Goal: Transaction & Acquisition: Purchase product/service

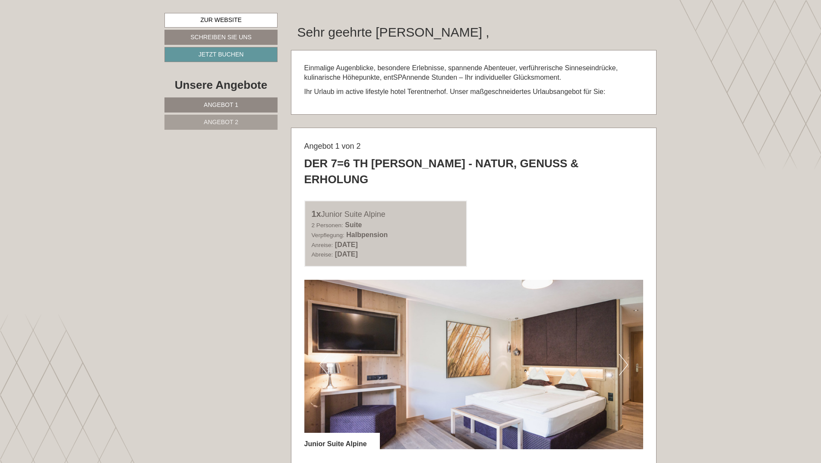
scroll to position [431, 0]
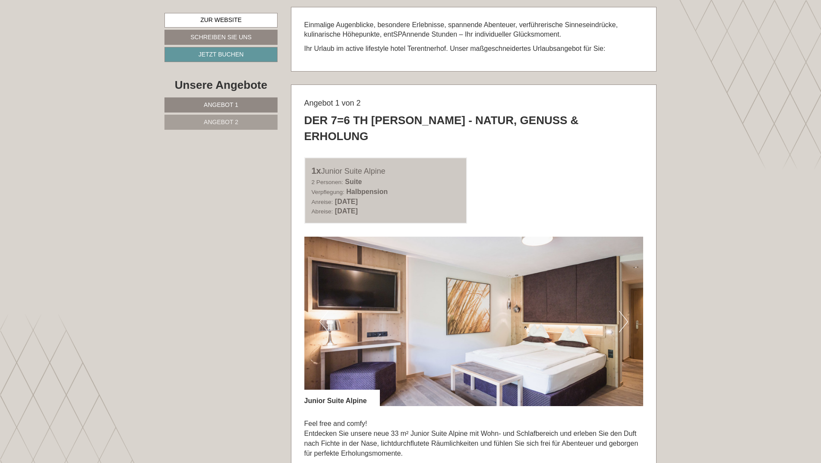
click at [625, 311] on button "Next" at bounding box center [623, 322] width 9 height 22
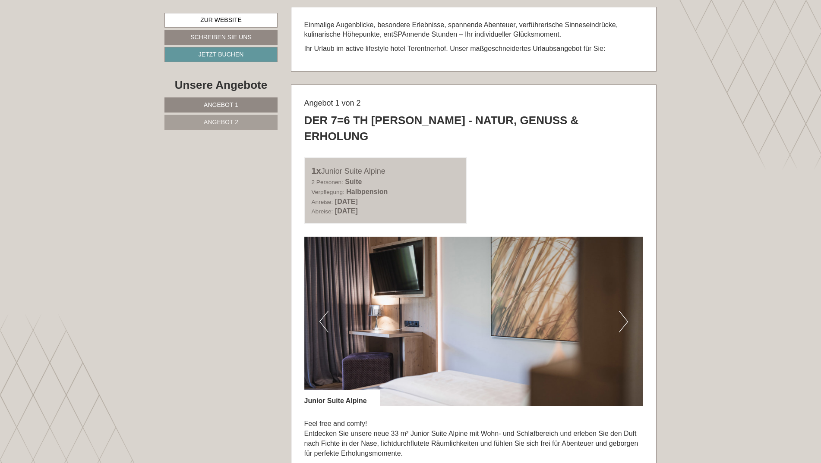
click at [625, 311] on button "Next" at bounding box center [623, 322] width 9 height 22
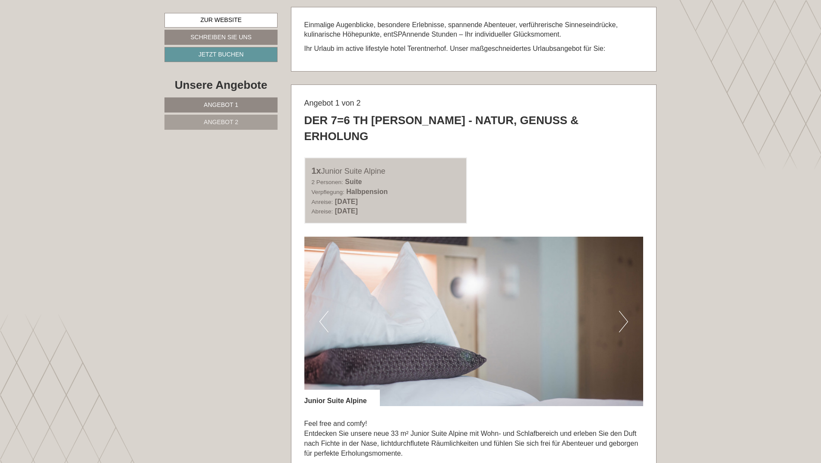
click at [625, 311] on button "Next" at bounding box center [623, 322] width 9 height 22
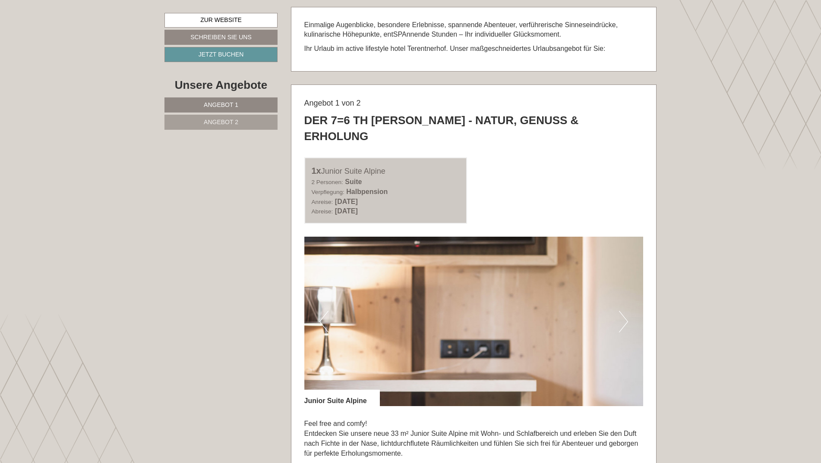
click at [625, 311] on button "Next" at bounding box center [623, 322] width 9 height 22
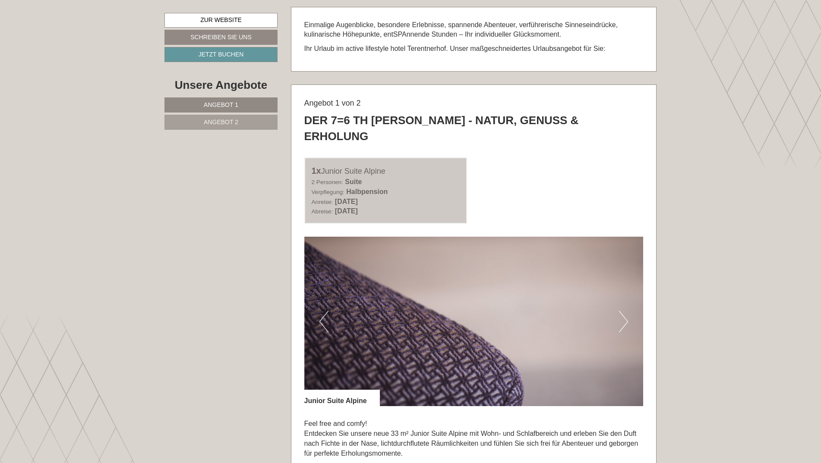
click at [625, 311] on button "Next" at bounding box center [623, 322] width 9 height 22
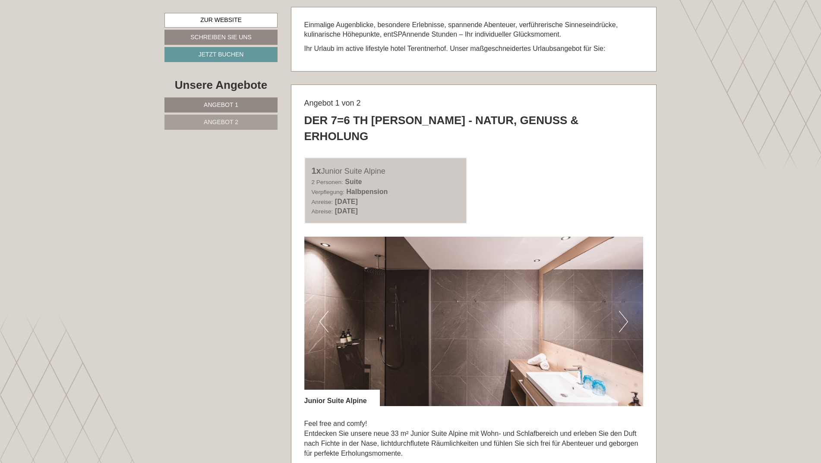
click at [625, 311] on button "Next" at bounding box center [623, 322] width 9 height 22
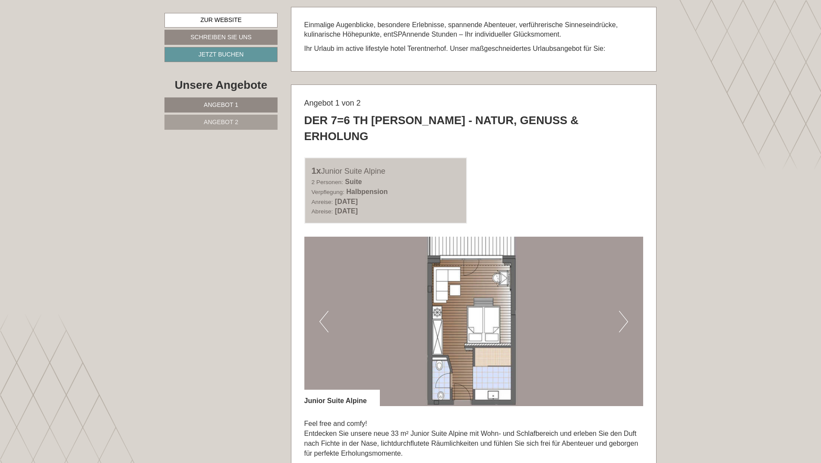
click at [625, 311] on button "Next" at bounding box center [623, 322] width 9 height 22
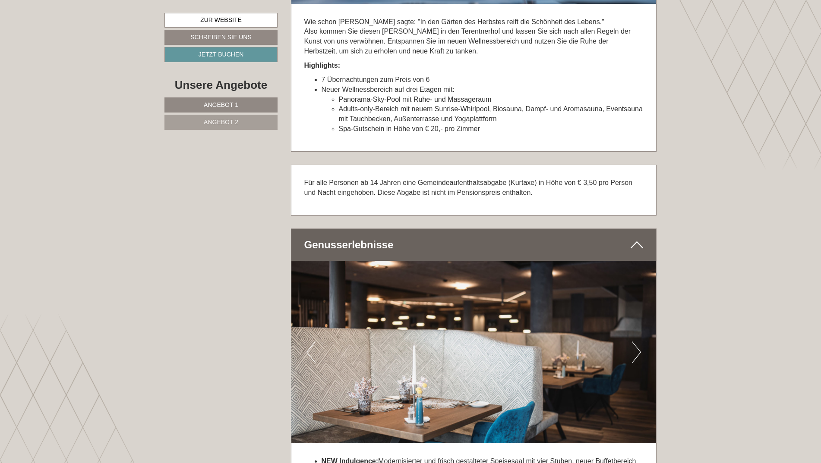
scroll to position [2244, 0]
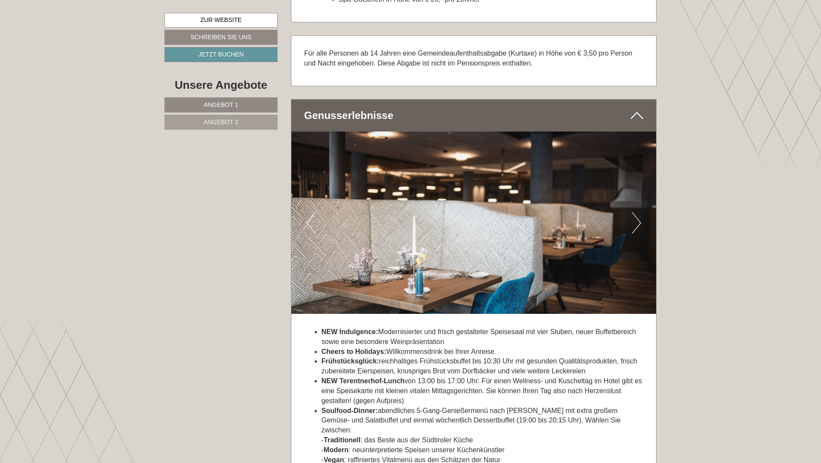
click at [643, 189] on img at bounding box center [473, 223] width 365 height 183
click at [640, 212] on button "Next" at bounding box center [636, 223] width 9 height 22
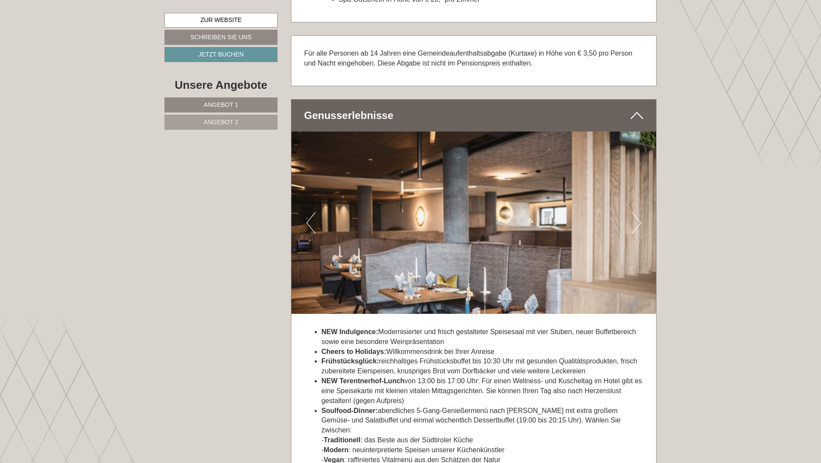
click at [639, 212] on button "Next" at bounding box center [636, 223] width 9 height 22
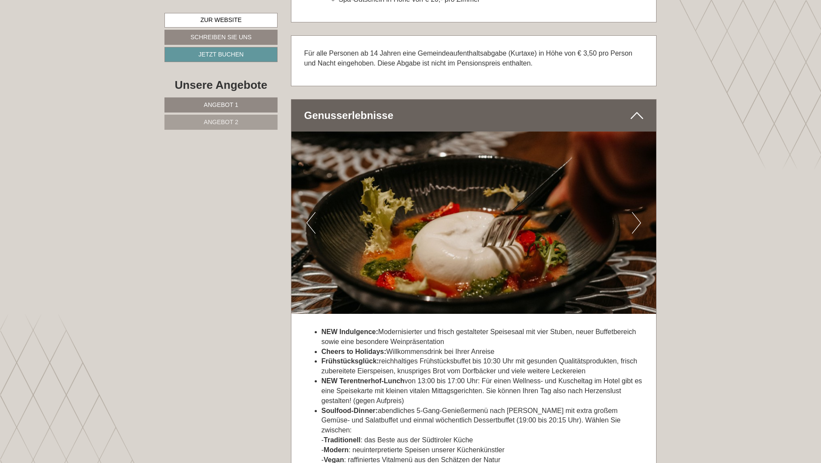
click at [639, 212] on button "Next" at bounding box center [636, 223] width 9 height 22
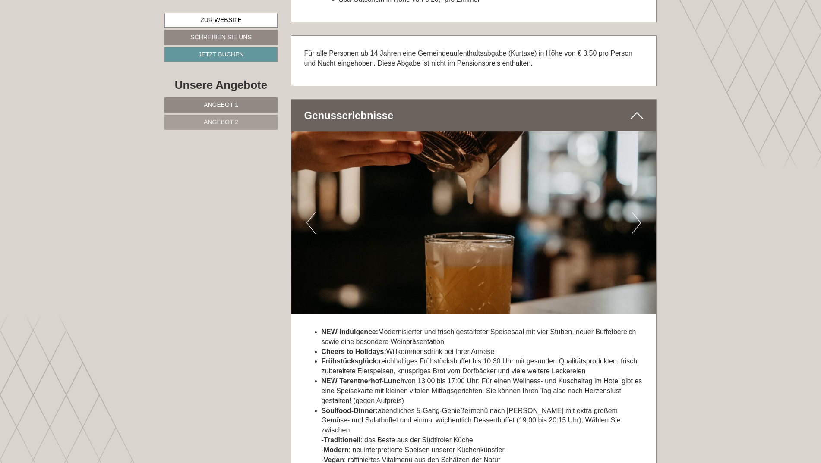
click at [639, 212] on button "Next" at bounding box center [636, 223] width 9 height 22
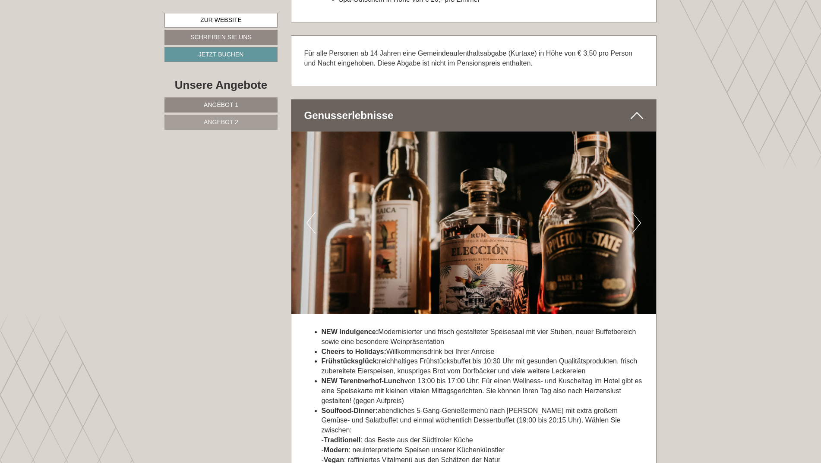
click at [639, 212] on button "Next" at bounding box center [636, 223] width 9 height 22
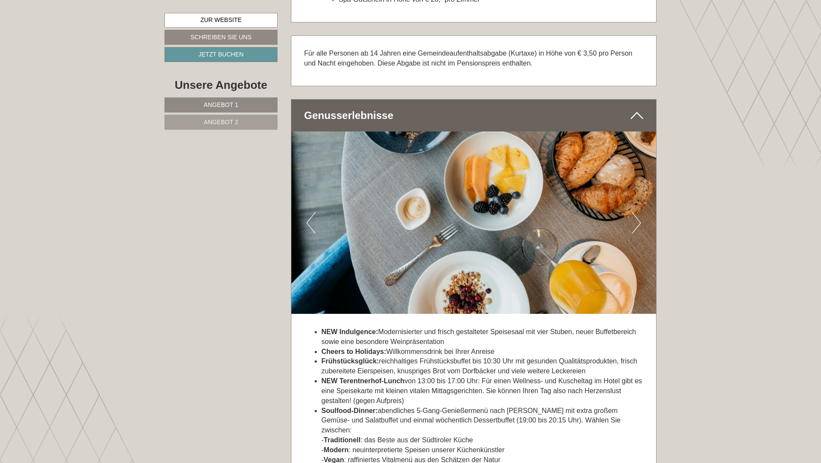
click at [639, 212] on button "Next" at bounding box center [636, 223] width 9 height 22
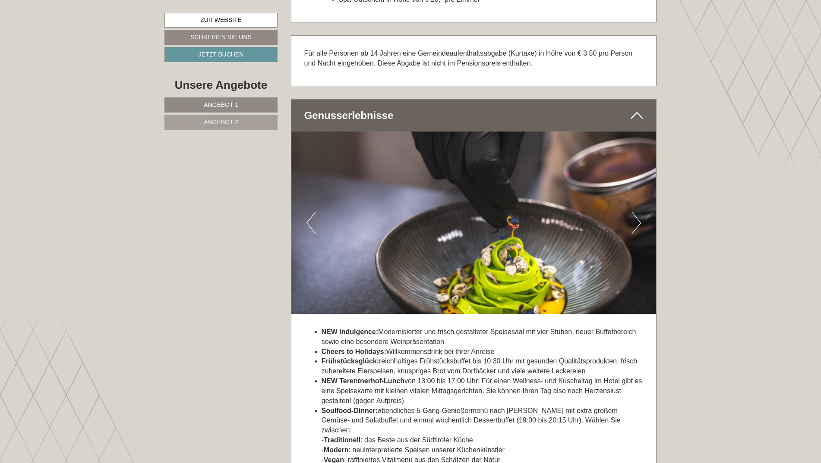
click at [639, 212] on button "Next" at bounding box center [636, 223] width 9 height 22
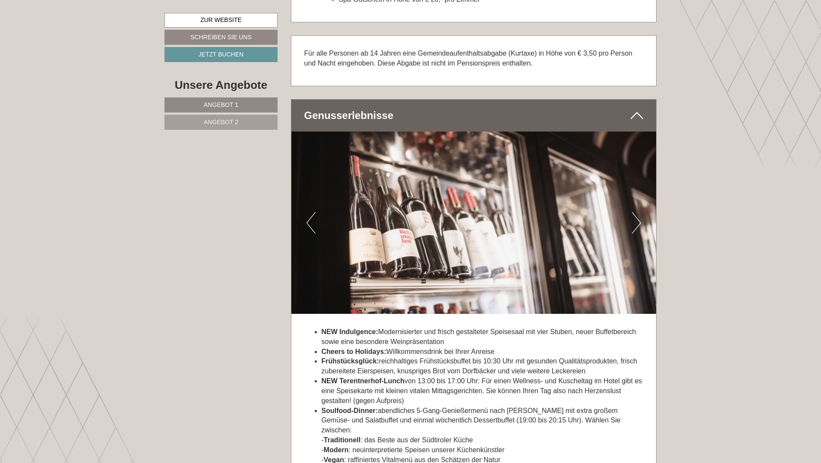
click at [639, 212] on button "Next" at bounding box center [636, 223] width 9 height 22
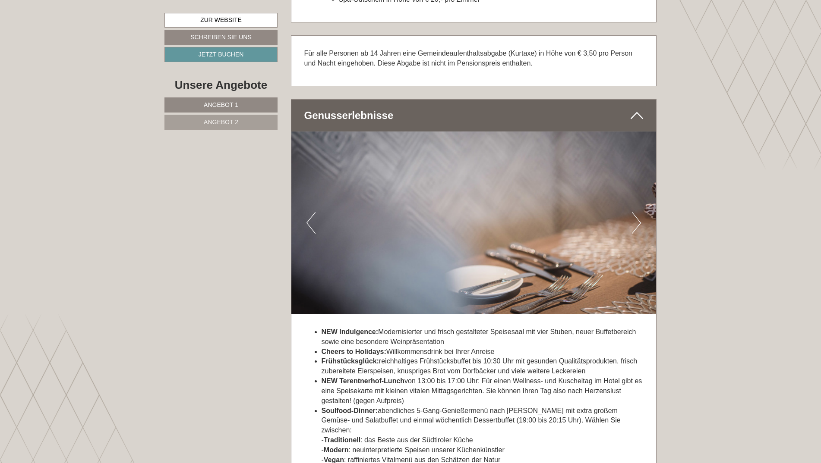
click at [639, 212] on button "Next" at bounding box center [636, 223] width 9 height 22
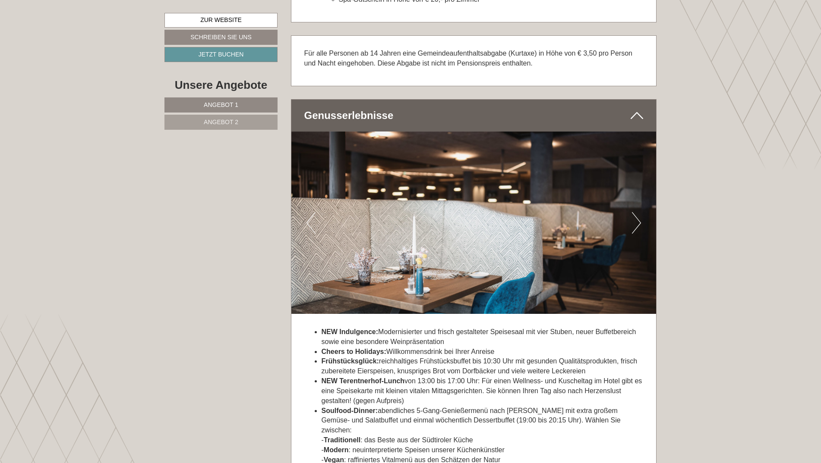
click at [639, 212] on button "Next" at bounding box center [636, 223] width 9 height 22
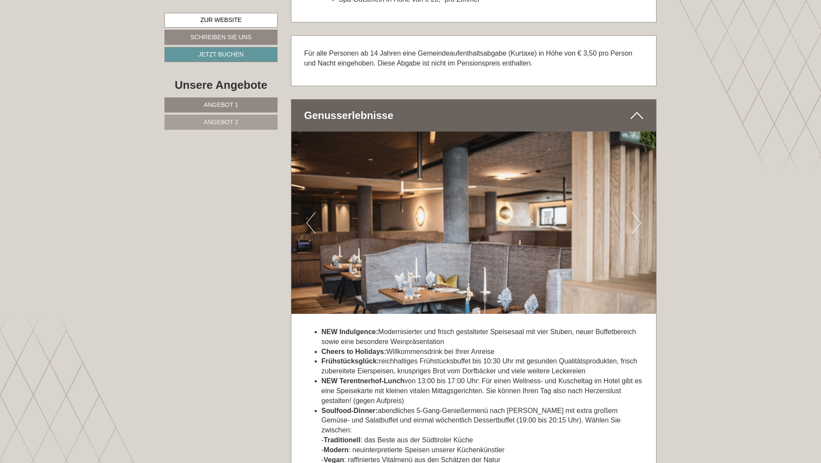
click at [639, 212] on button "Next" at bounding box center [636, 223] width 9 height 22
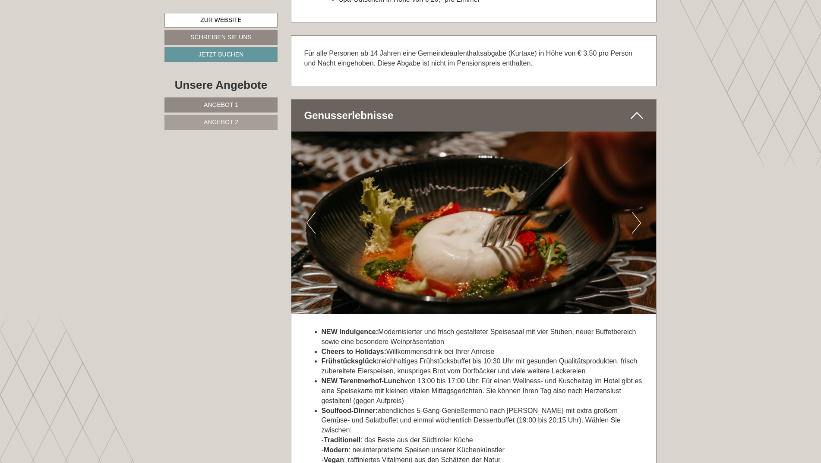
click at [639, 212] on button "Next" at bounding box center [636, 223] width 9 height 22
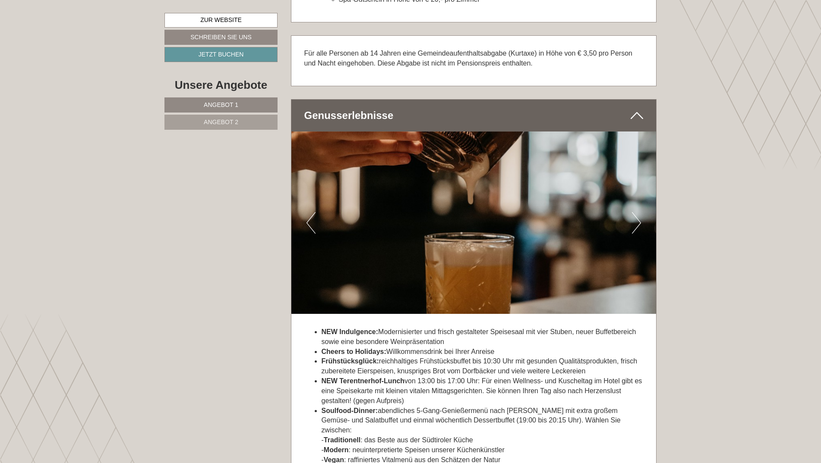
click at [639, 212] on button "Next" at bounding box center [636, 223] width 9 height 22
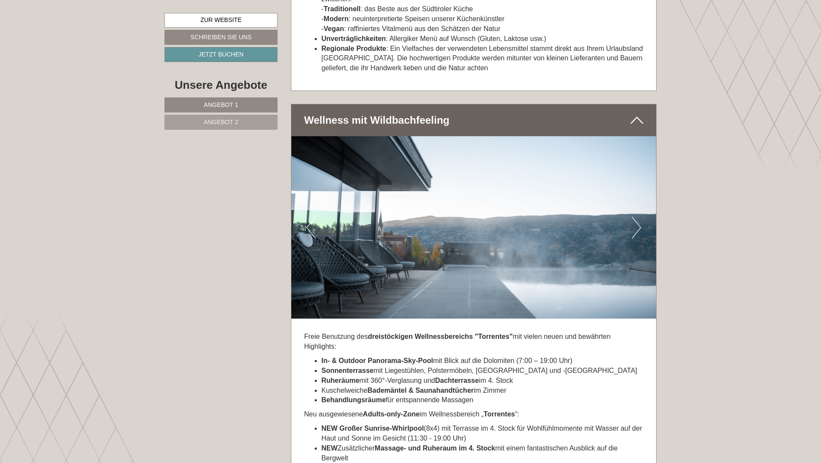
scroll to position [2718, 0]
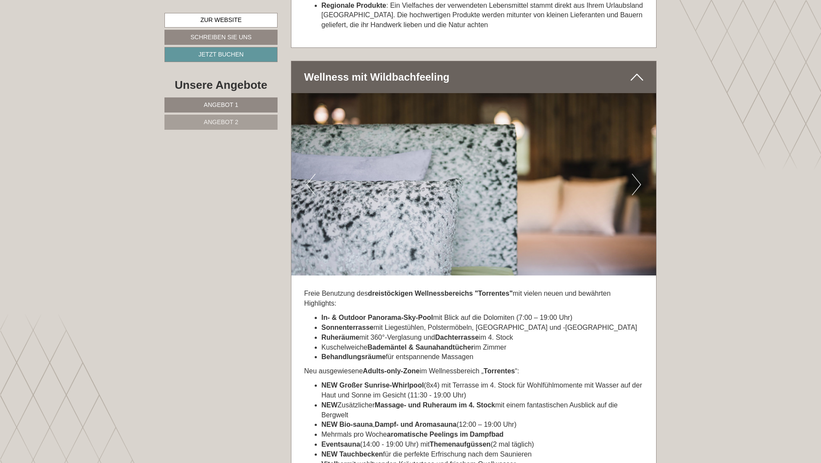
click at [631, 149] on img at bounding box center [473, 184] width 365 height 183
click at [637, 174] on button "Next" at bounding box center [636, 185] width 9 height 22
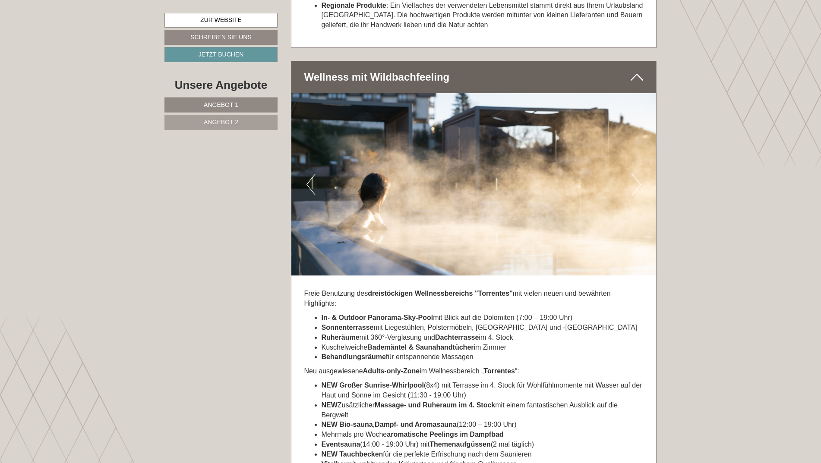
click at [637, 174] on button "Next" at bounding box center [636, 185] width 9 height 22
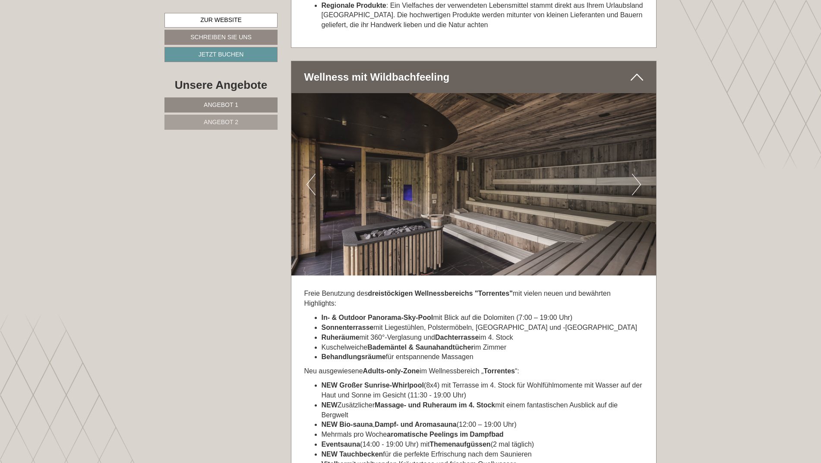
click at [637, 174] on button "Next" at bounding box center [636, 185] width 9 height 22
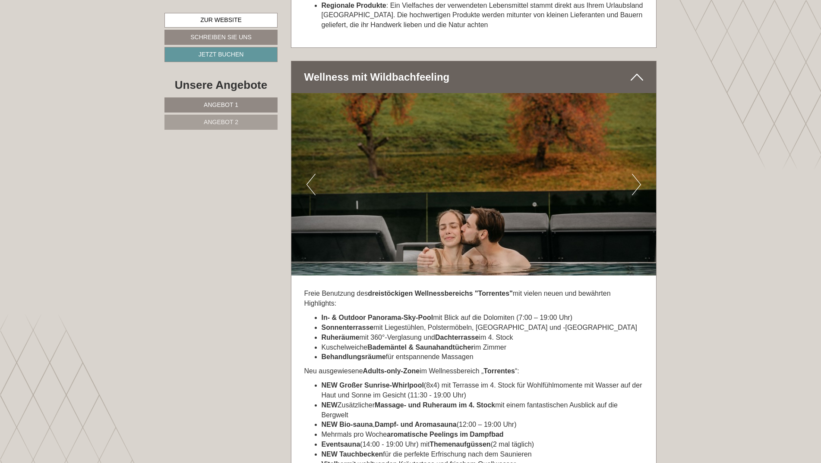
click at [637, 174] on button "Next" at bounding box center [636, 185] width 9 height 22
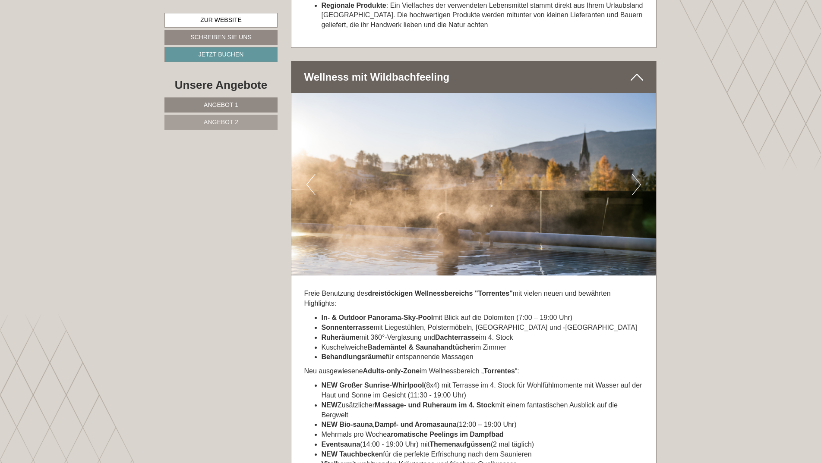
click at [637, 174] on button "Next" at bounding box center [636, 185] width 9 height 22
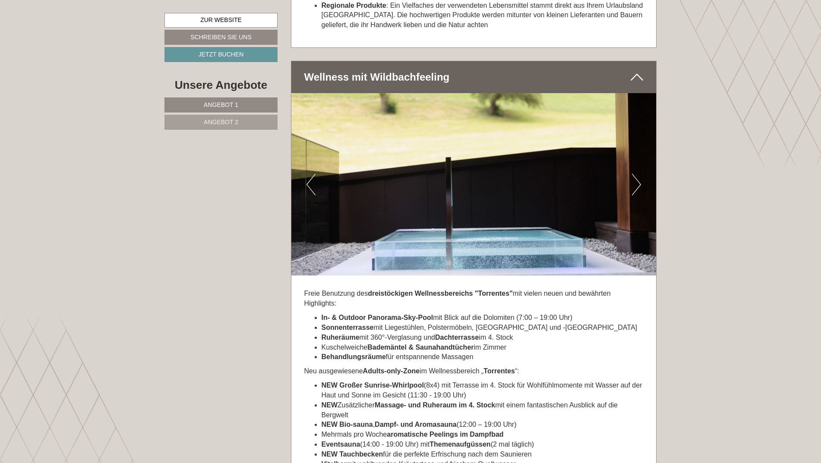
click at [637, 174] on button "Next" at bounding box center [636, 185] width 9 height 22
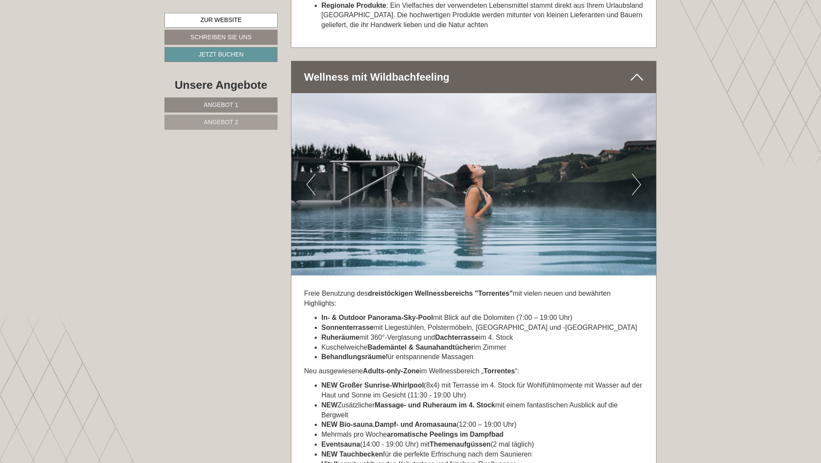
click at [637, 174] on button "Next" at bounding box center [636, 185] width 9 height 22
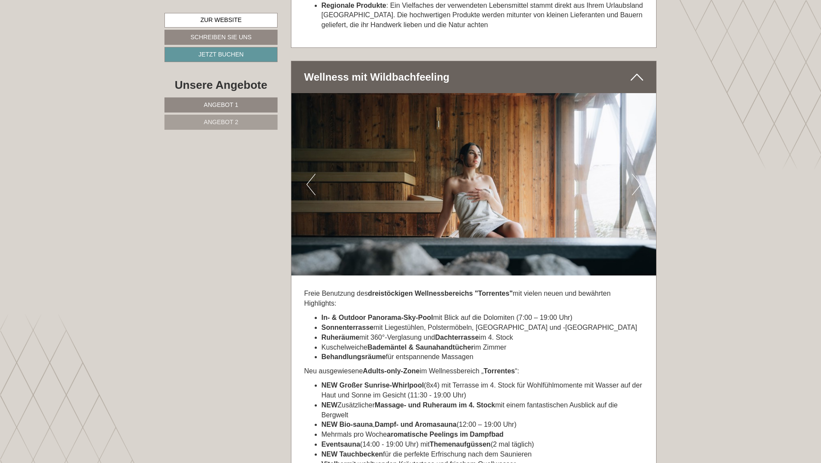
click at [637, 174] on button "Next" at bounding box center [636, 185] width 9 height 22
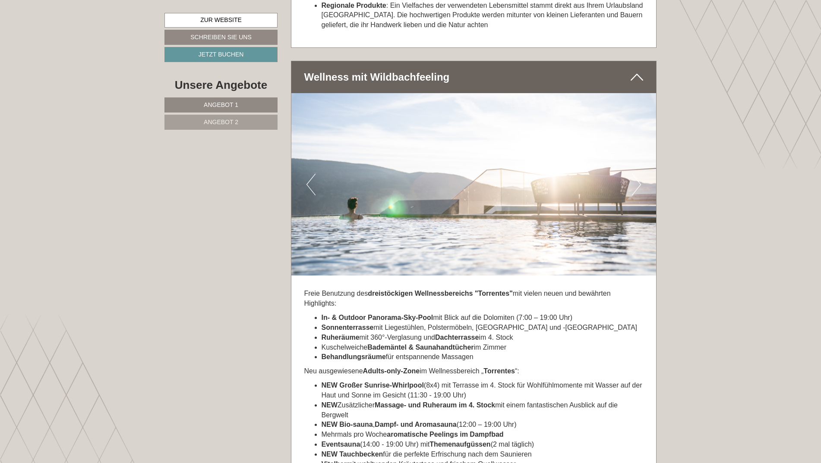
click at [637, 174] on button "Next" at bounding box center [636, 185] width 9 height 22
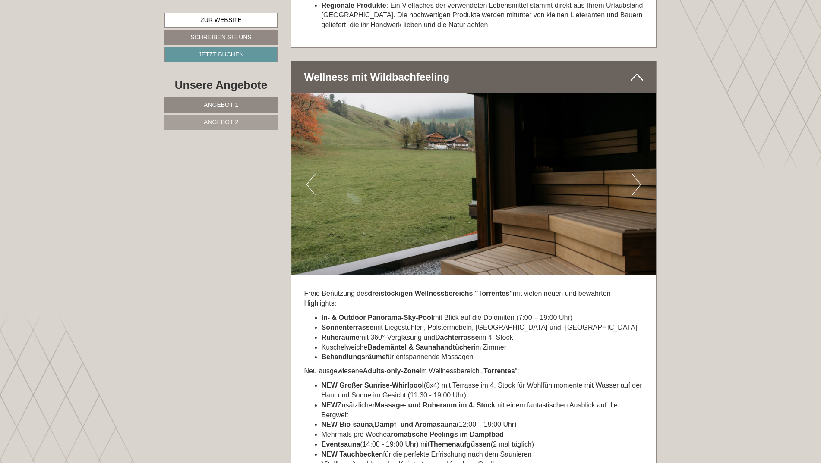
click at [637, 174] on button "Next" at bounding box center [636, 185] width 9 height 22
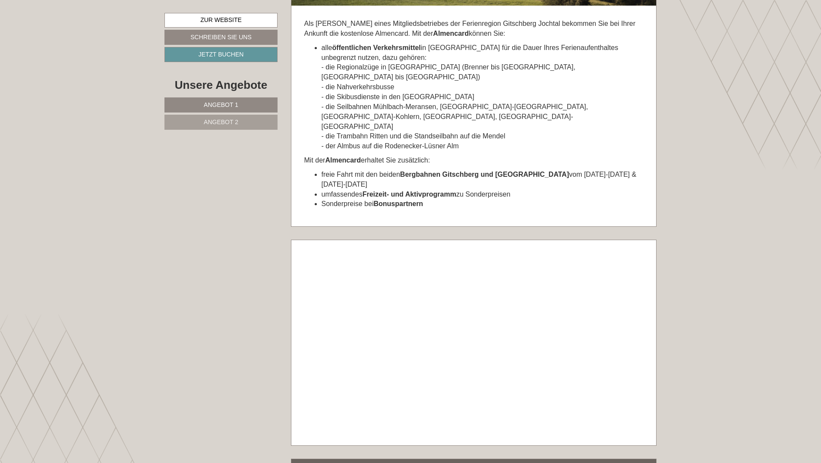
scroll to position [4099, 0]
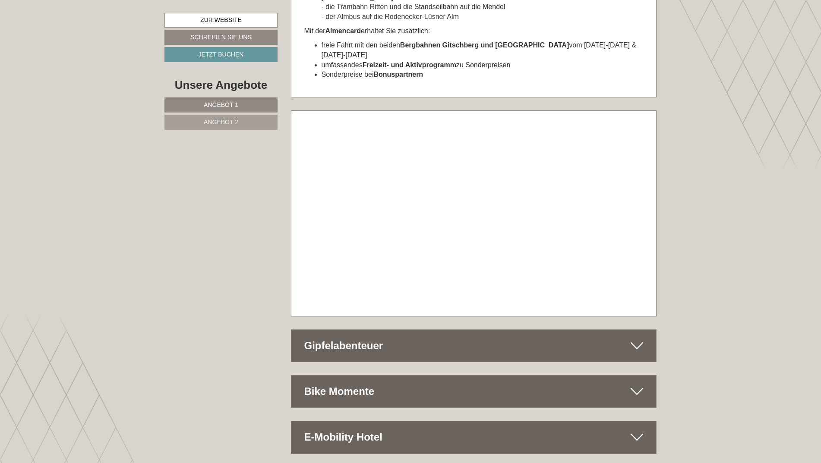
click at [494, 330] on div "Gipfelabenteuer" at bounding box center [473, 346] width 365 height 32
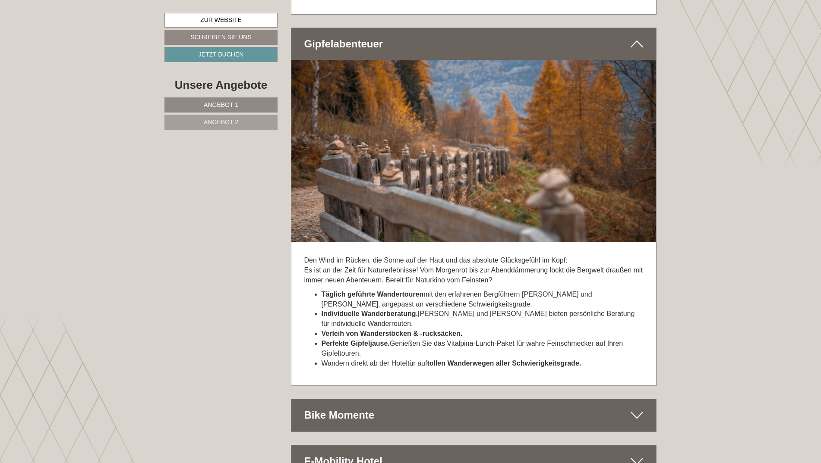
scroll to position [4487, 0]
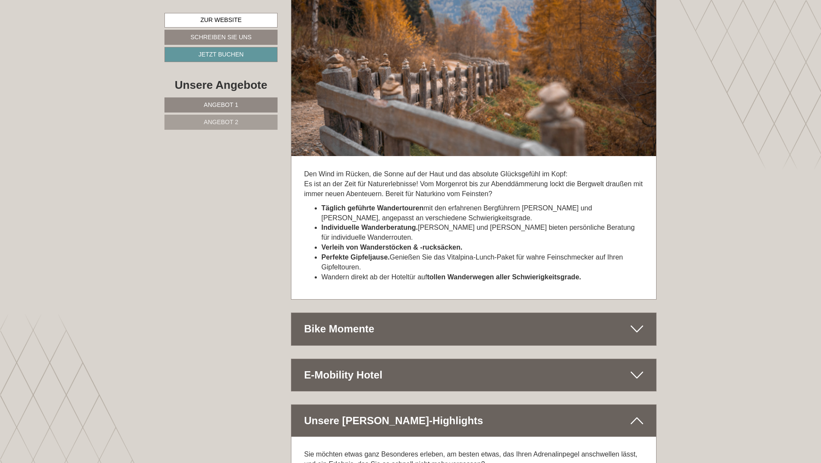
click at [478, 359] on div "E-Mobility Hotel" at bounding box center [473, 375] width 365 height 32
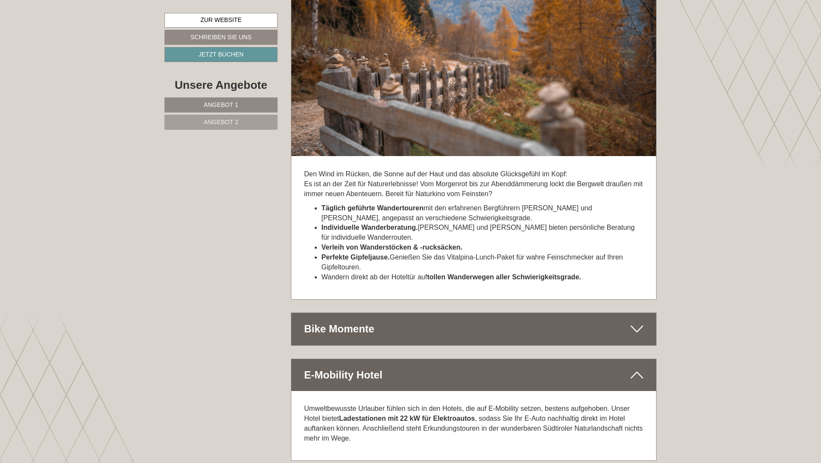
click at [476, 359] on div "E-Mobility Hotel" at bounding box center [473, 375] width 365 height 32
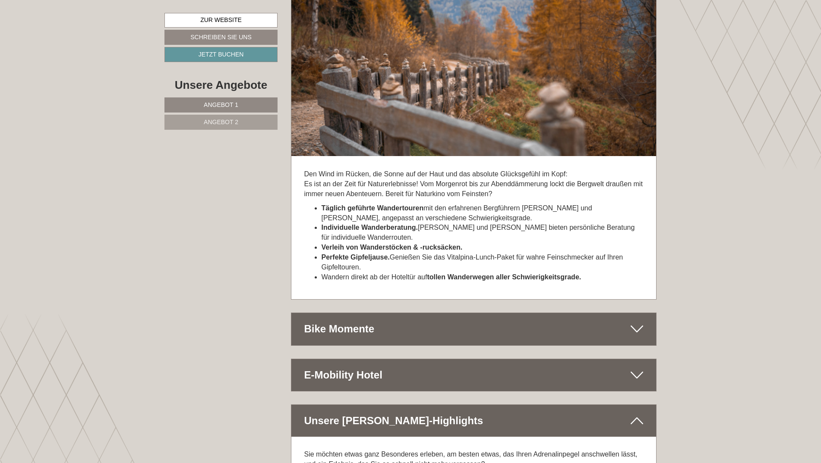
click at [470, 405] on div "Unsere [PERSON_NAME]-Highlights" at bounding box center [473, 421] width 365 height 32
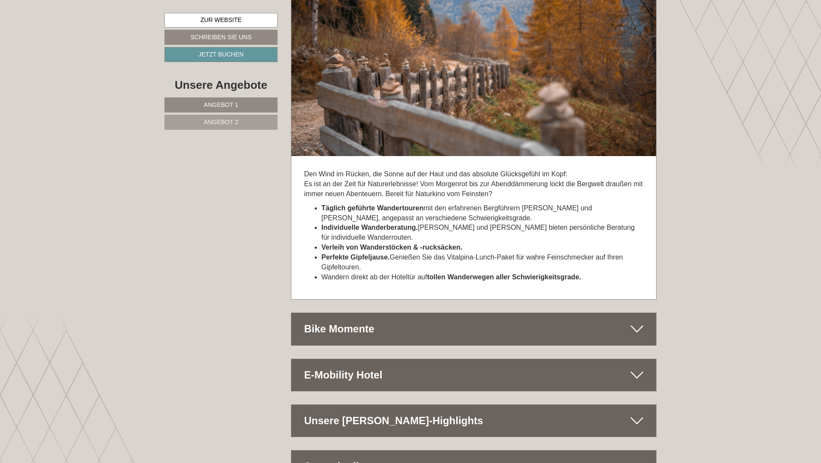
click at [470, 405] on div "Unsere [PERSON_NAME]-Highlights" at bounding box center [473, 421] width 365 height 32
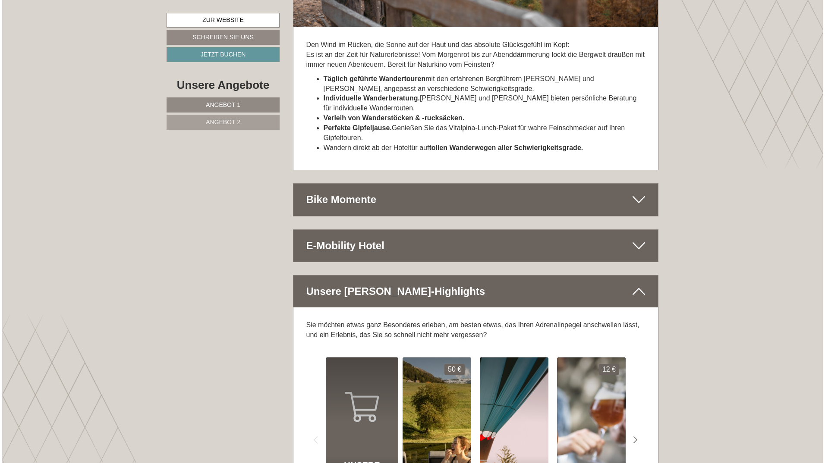
scroll to position [4703, 0]
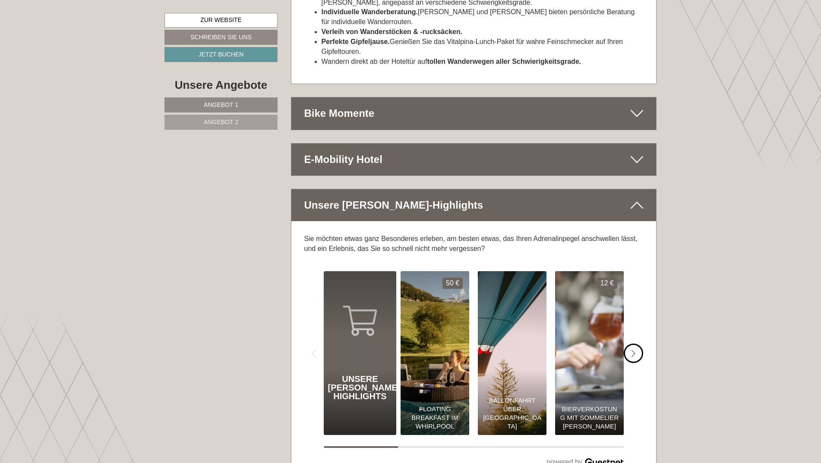
click at [632, 350] on icon "#gn-shop-1 .a-arrow { fill:#4a8f1b; }" at bounding box center [633, 354] width 4 height 8
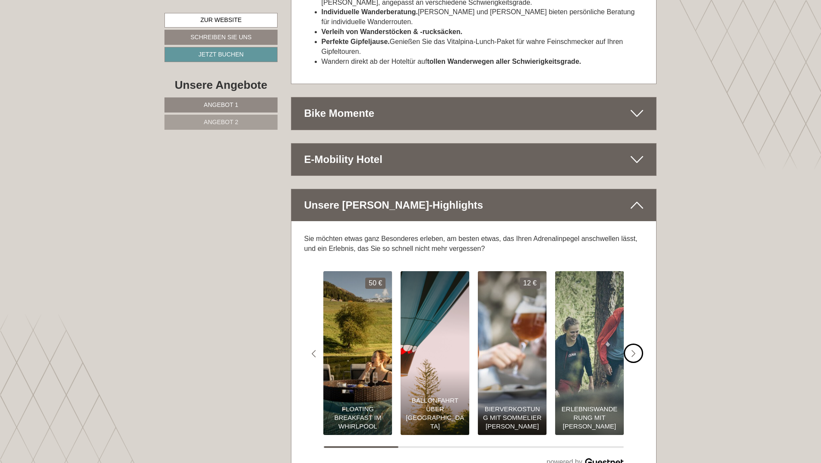
click at [632, 350] on icon "#gn-shop-1 .a-arrow { fill:#4a8f1b; }" at bounding box center [633, 354] width 4 height 8
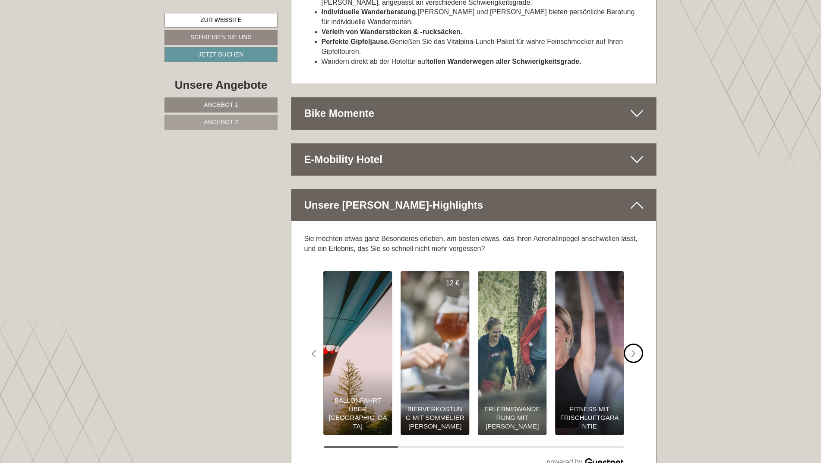
click at [632, 350] on icon "#gn-shop-1 .a-arrow { fill:#4a8f1b; }" at bounding box center [633, 354] width 4 height 8
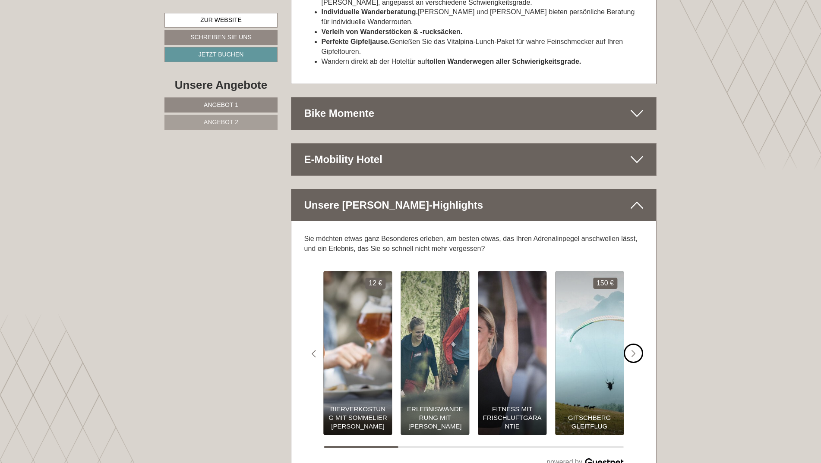
click at [632, 350] on icon "#gn-shop-1 .a-arrow { fill:#4a8f1b; }" at bounding box center [633, 354] width 4 height 8
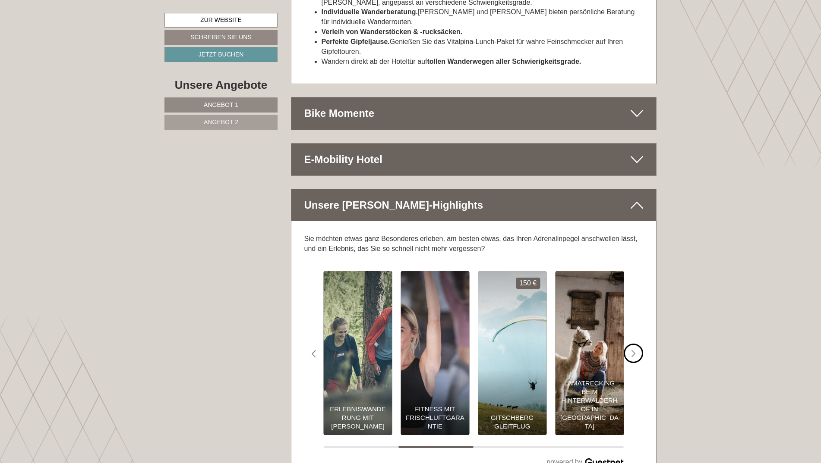
click at [632, 350] on icon "#gn-shop-1 .a-arrow { fill:#4a8f1b; }" at bounding box center [633, 354] width 4 height 8
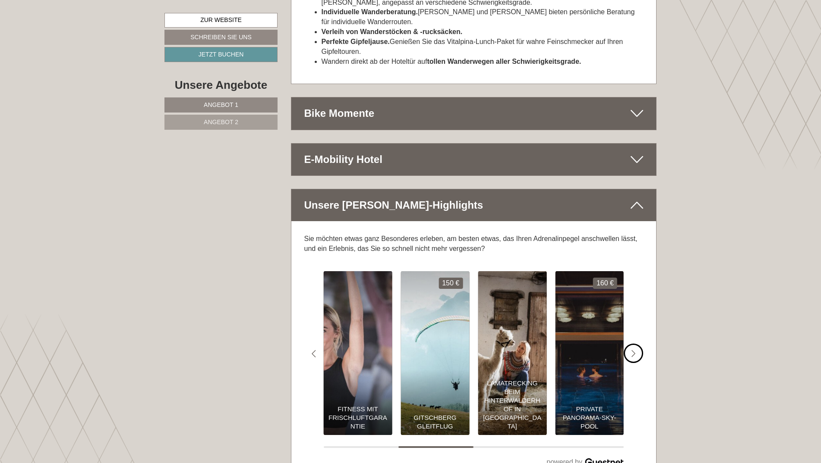
click at [632, 350] on icon "#gn-shop-1 .a-arrow { fill:#4a8f1b; }" at bounding box center [633, 354] width 4 height 8
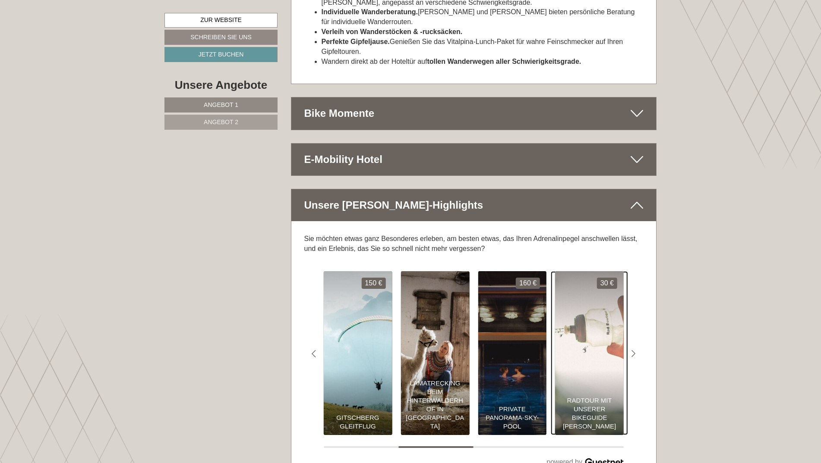
click at [627, 284] on div "30 € "> Radtour mit unserer Bikeguide [PERSON_NAME]" at bounding box center [589, 353] width 77 height 164
